Goal: Transaction & Acquisition: Purchase product/service

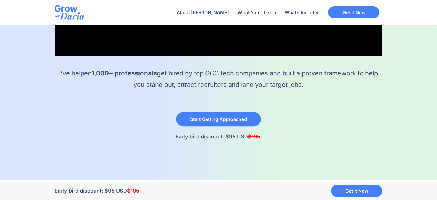
scroll to position [267, 0]
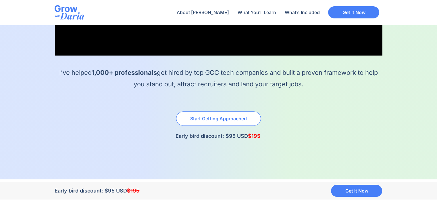
click at [217, 119] on span "Start Getting Approached" at bounding box center [218, 118] width 57 height 5
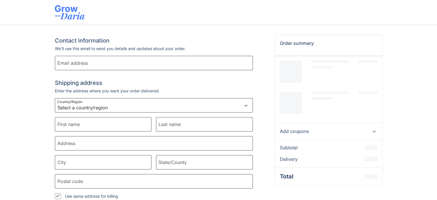
select select "AE"
